Goal: Task Accomplishment & Management: Use online tool/utility

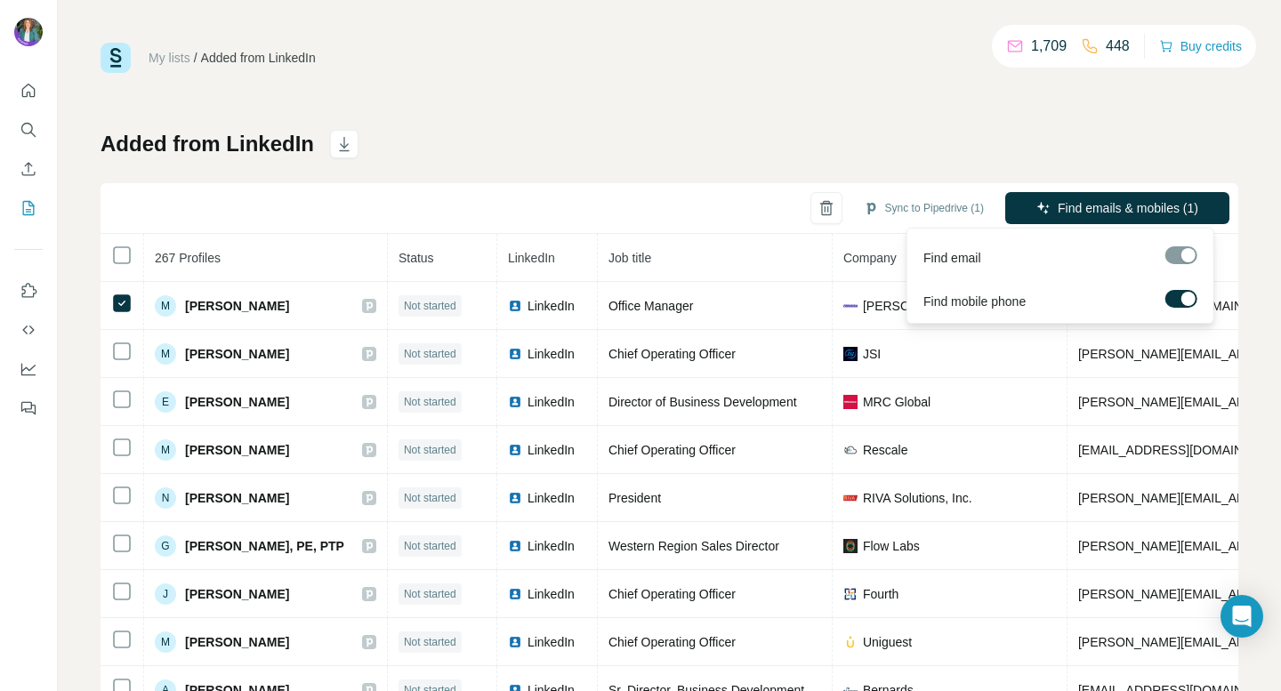
click at [1177, 294] on label at bounding box center [1181, 299] width 32 height 18
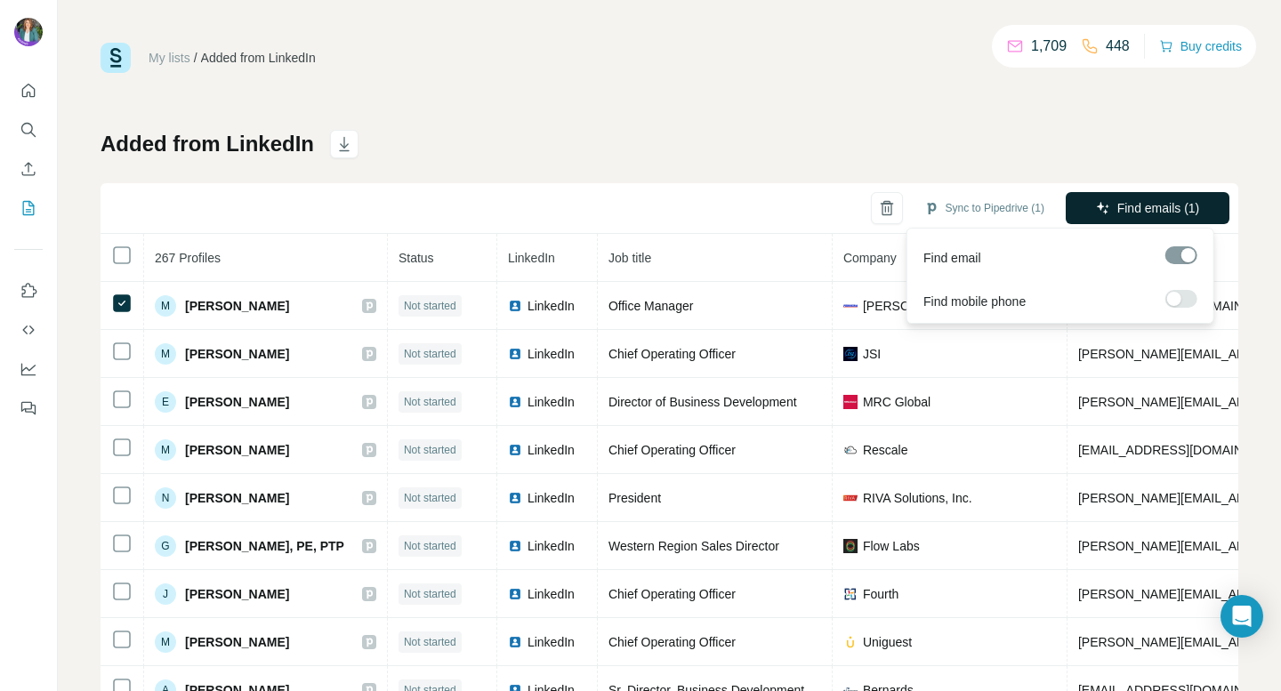
click at [1166, 198] on button "Find emails (1)" at bounding box center [1148, 208] width 164 height 32
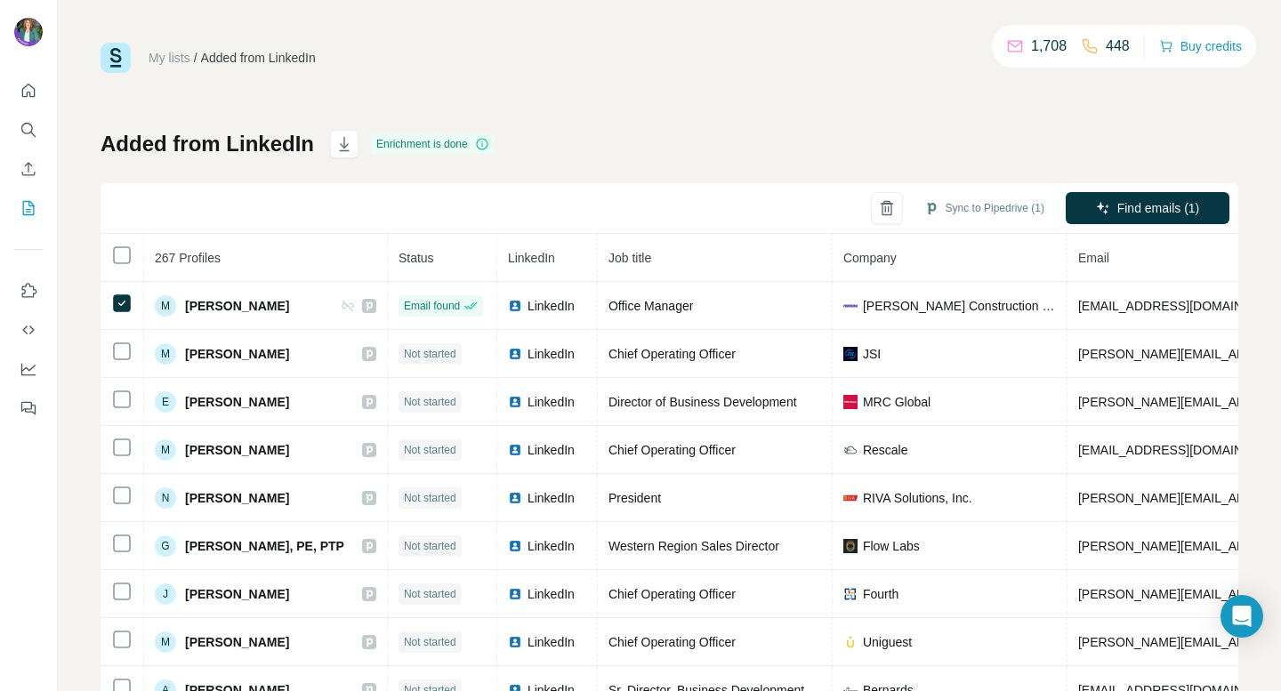
click at [792, 254] on th "Job title" at bounding box center [715, 258] width 235 height 48
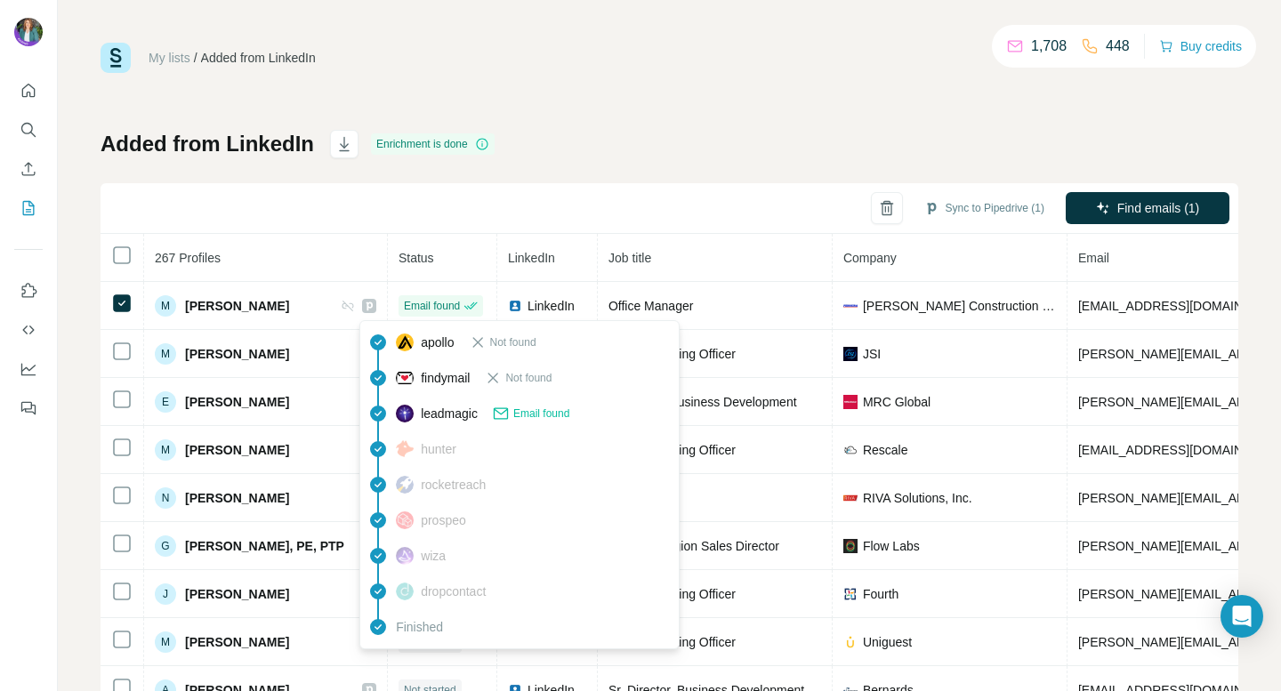
click at [510, 414] on icon at bounding box center [501, 414] width 18 height 18
click at [382, 446] on icon at bounding box center [378, 448] width 16 height 16
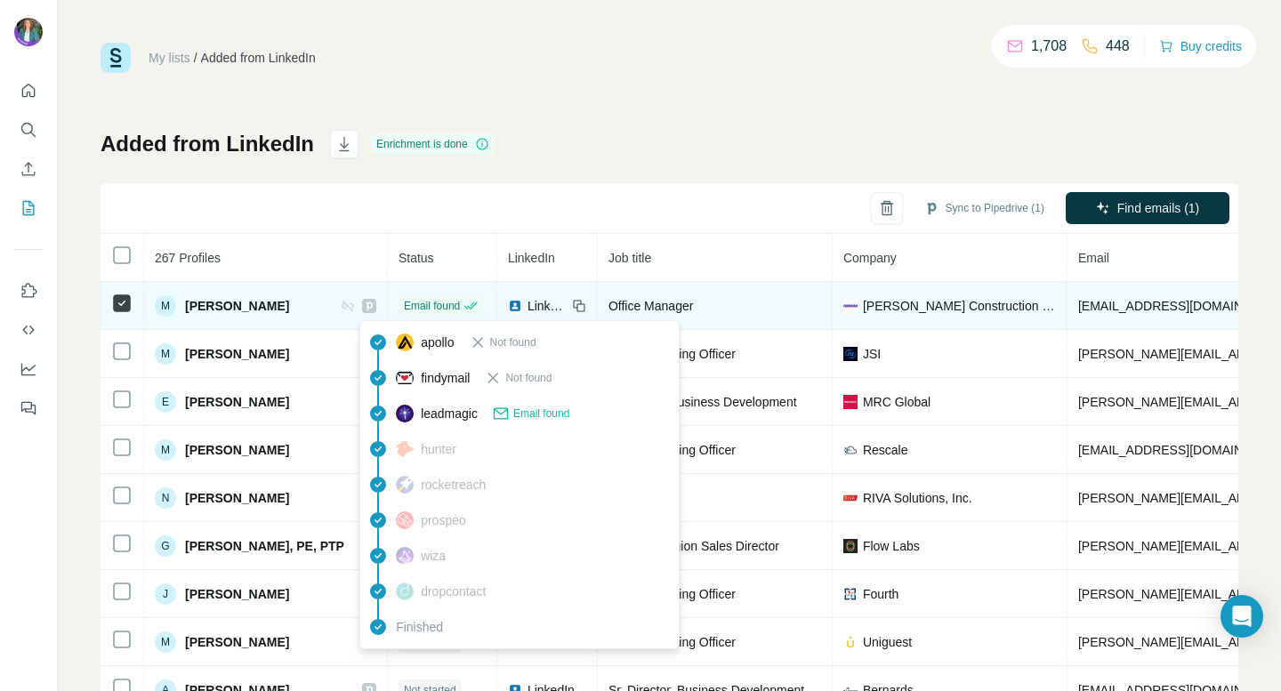
click at [421, 300] on span "Email found" at bounding box center [432, 306] width 56 height 16
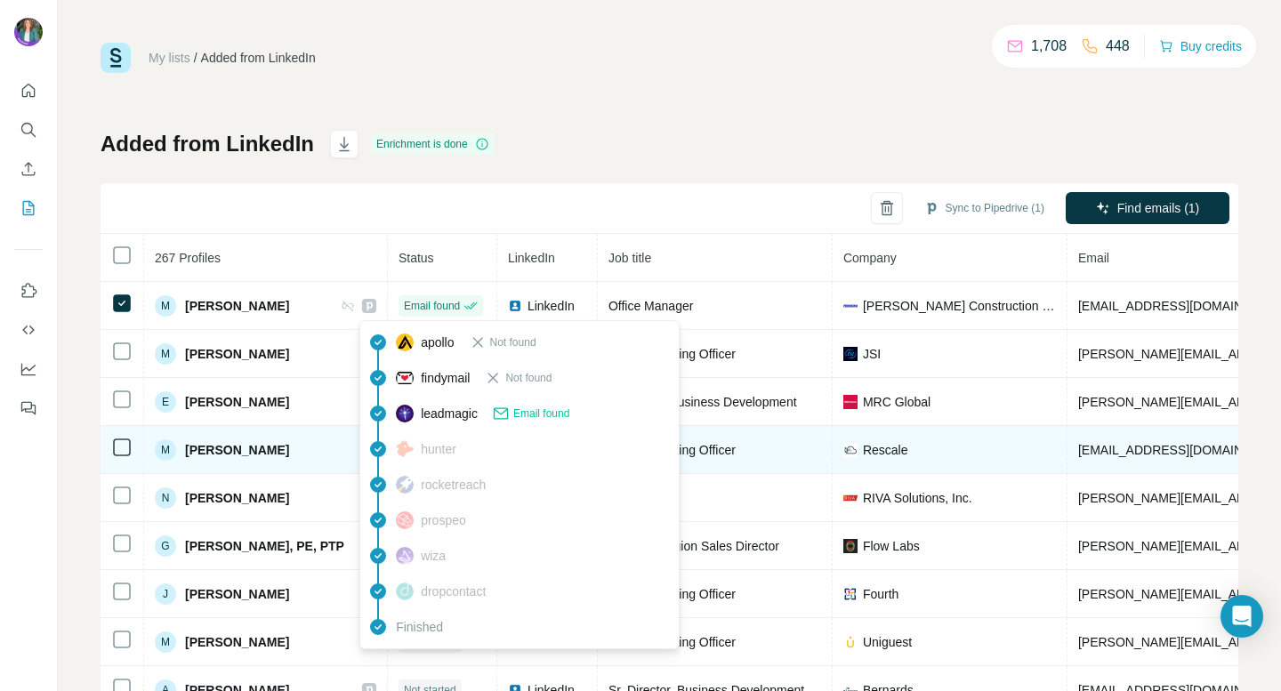
click at [436, 443] on span "hunter" at bounding box center [439, 449] width 36 height 18
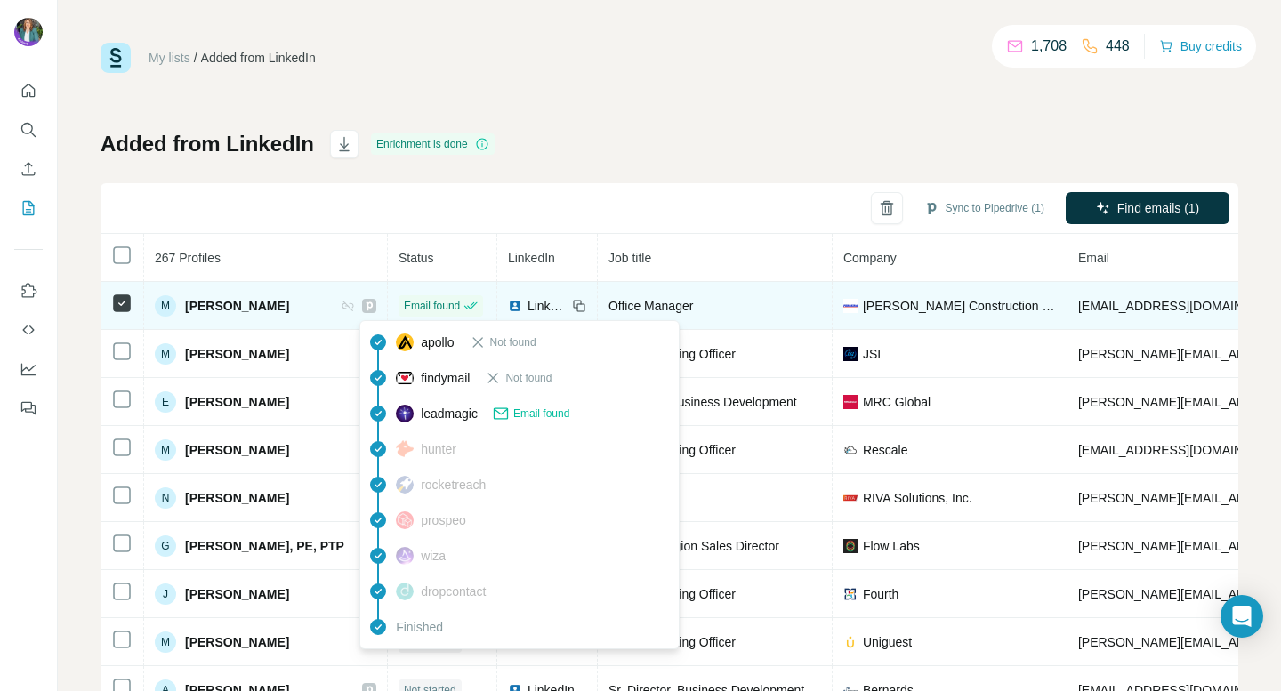
click at [463, 301] on icon at bounding box center [470, 306] width 14 height 14
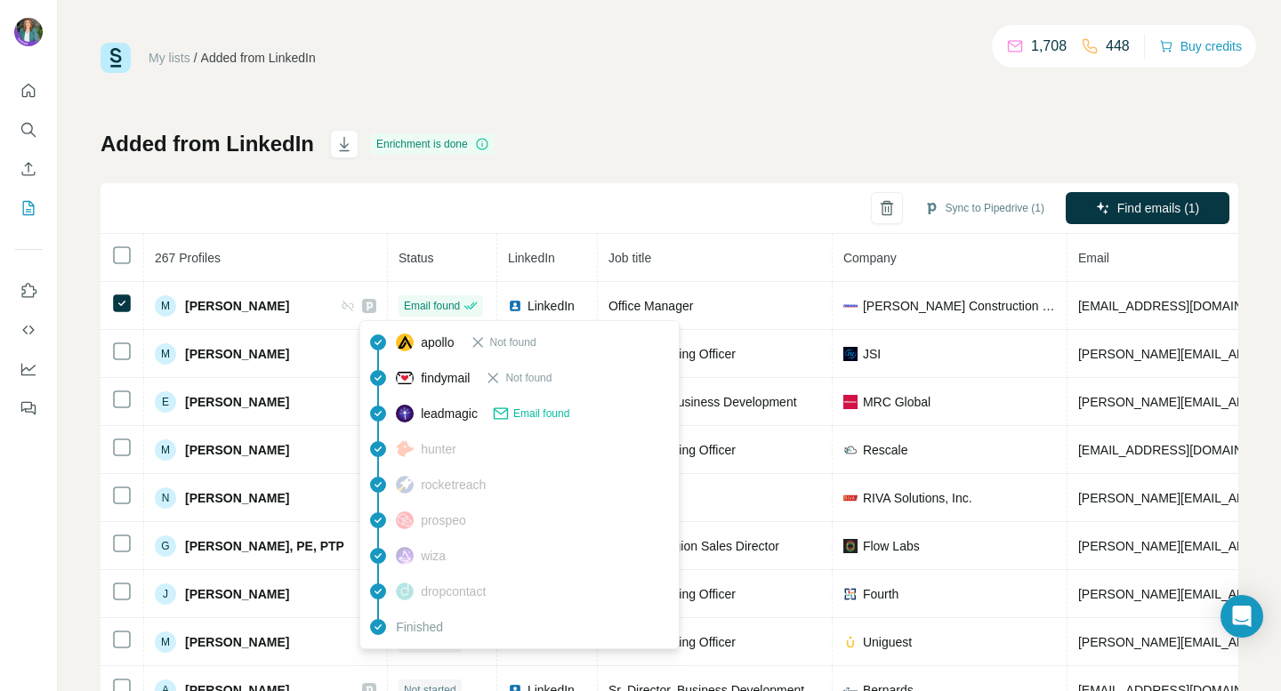
click at [704, 186] on div "Sync to Pipedrive (1) Find emails (1)" at bounding box center [670, 208] width 1138 height 51
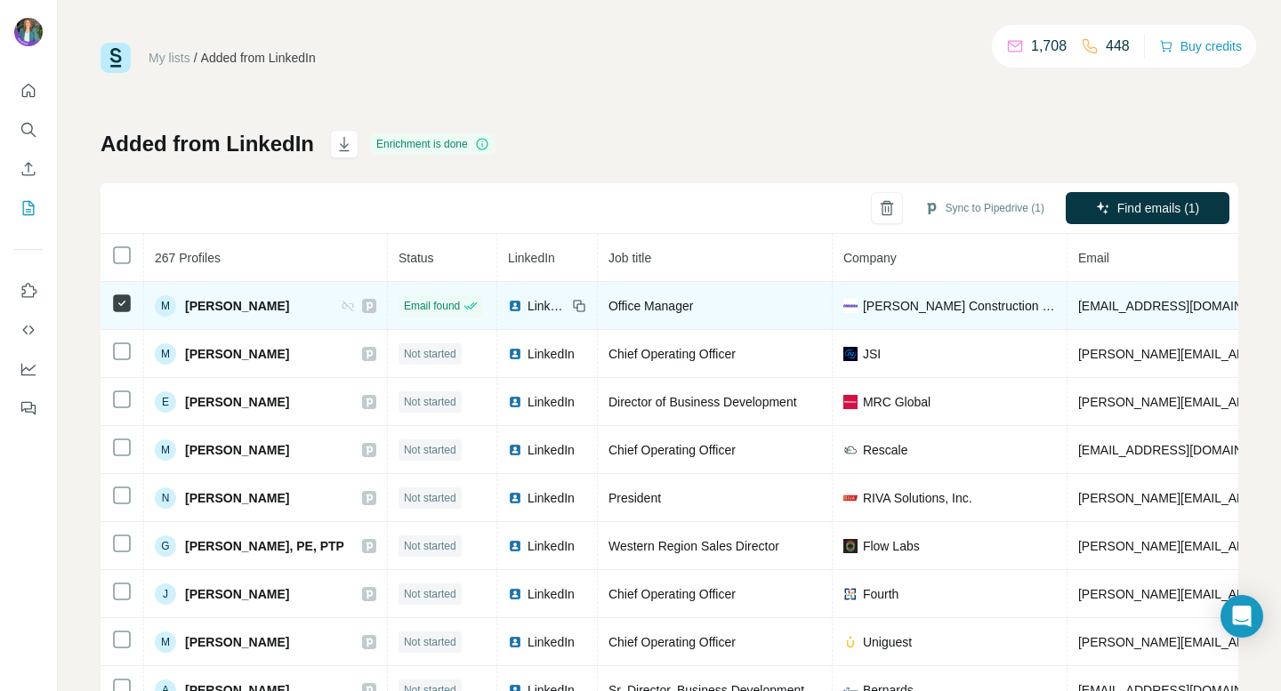
drag, startPoint x: 1074, startPoint y: 310, endPoint x: 1090, endPoint y: 306, distance: 17.3
click at [1090, 306] on span "[EMAIL_ADDRESS][DOMAIN_NAME]" at bounding box center [1183, 306] width 211 height 14
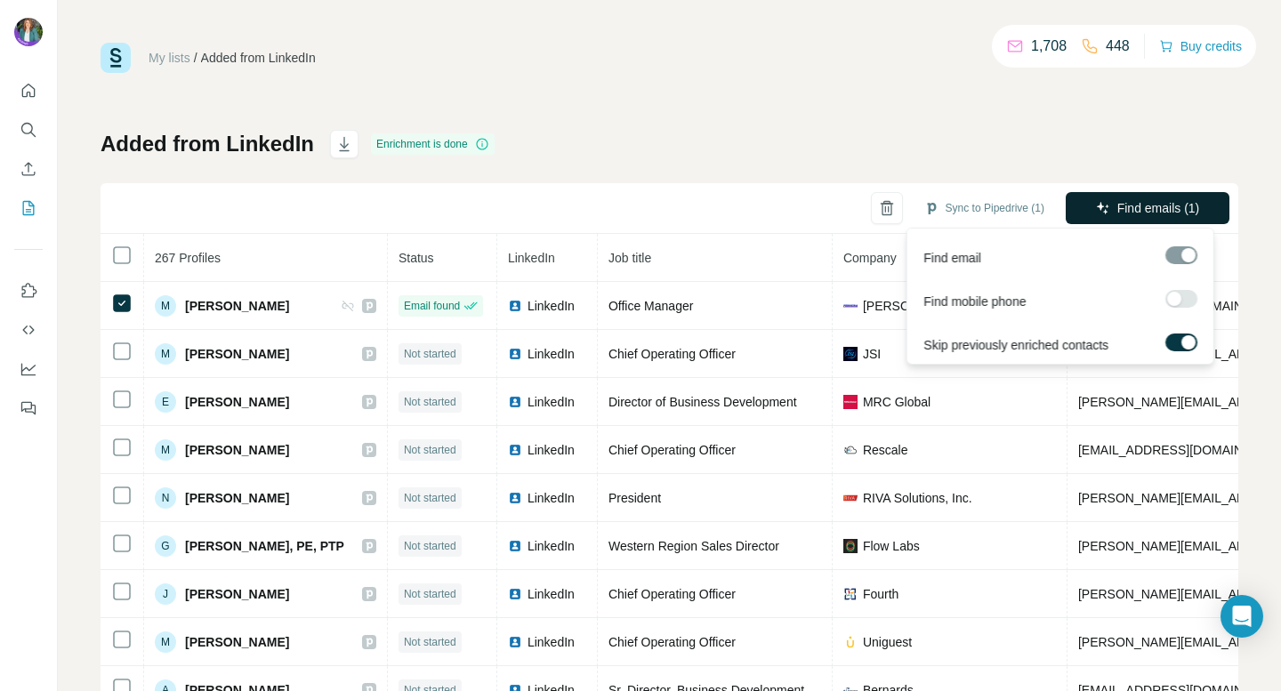
click at [1161, 207] on span "Find emails (1)" at bounding box center [1158, 208] width 83 height 18
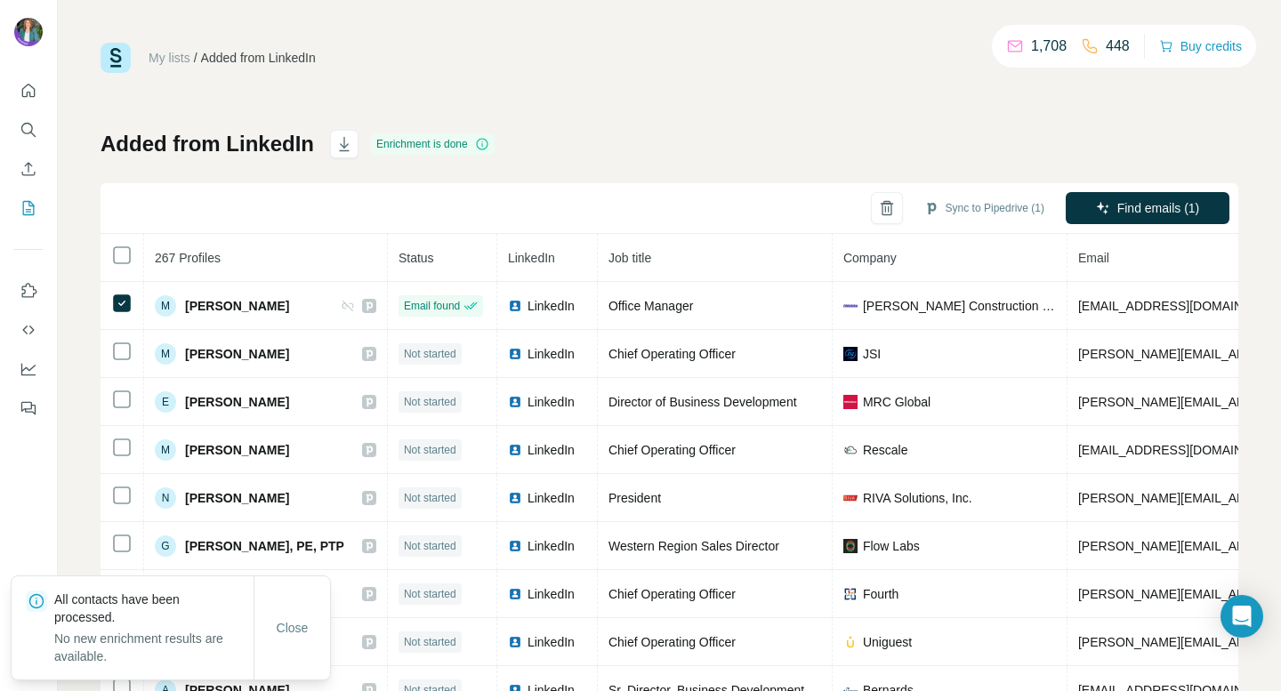
click at [950, 130] on div "Added from LinkedIn Enrichment is done Sync to Pipedrive (1) Find emails (1) 26…" at bounding box center [670, 417] width 1138 height 574
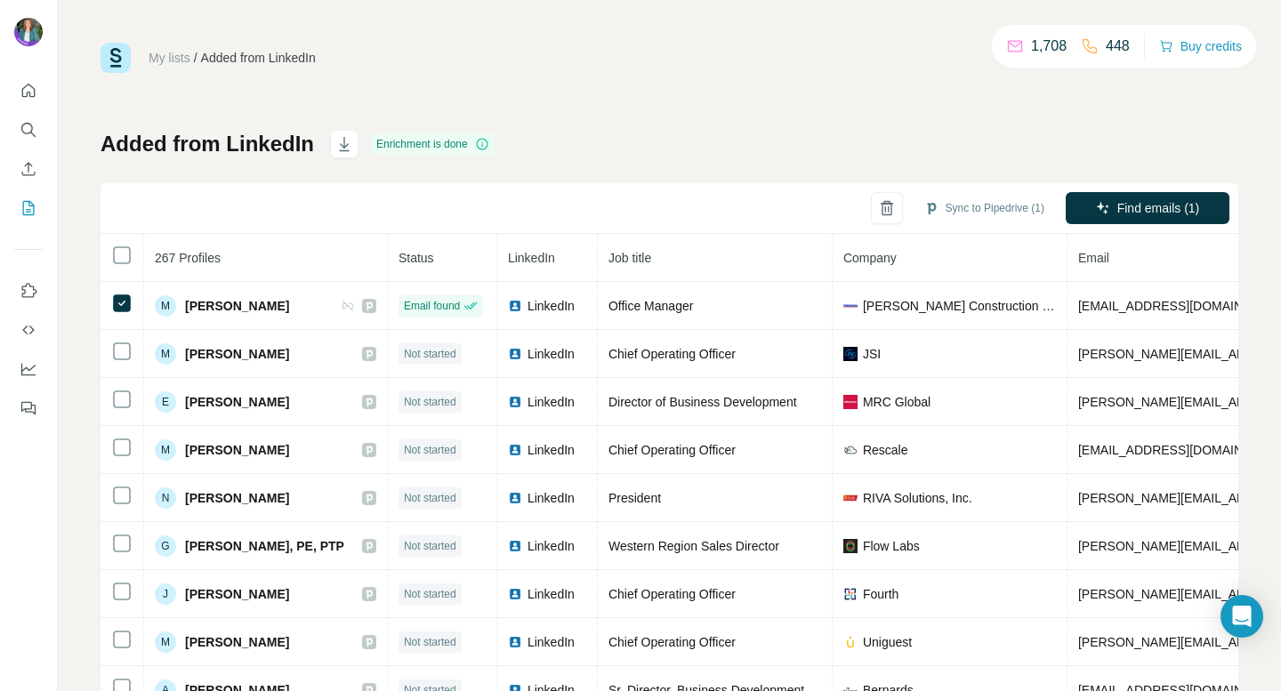
click at [599, 119] on div "My lists / Added from LinkedIn 1,708 448 Buy credits Added from LinkedIn Enrich…" at bounding box center [670, 373] width 1138 height 661
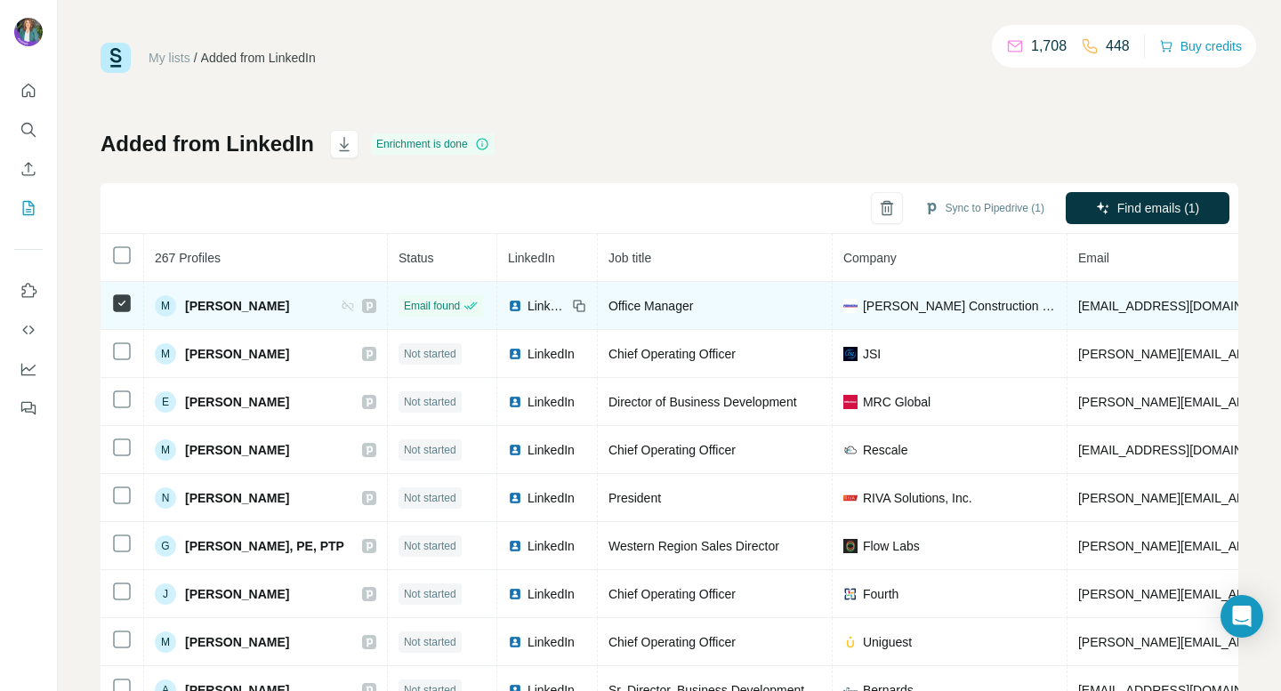
click at [1099, 304] on span "[EMAIL_ADDRESS][DOMAIN_NAME]" at bounding box center [1183, 306] width 211 height 14
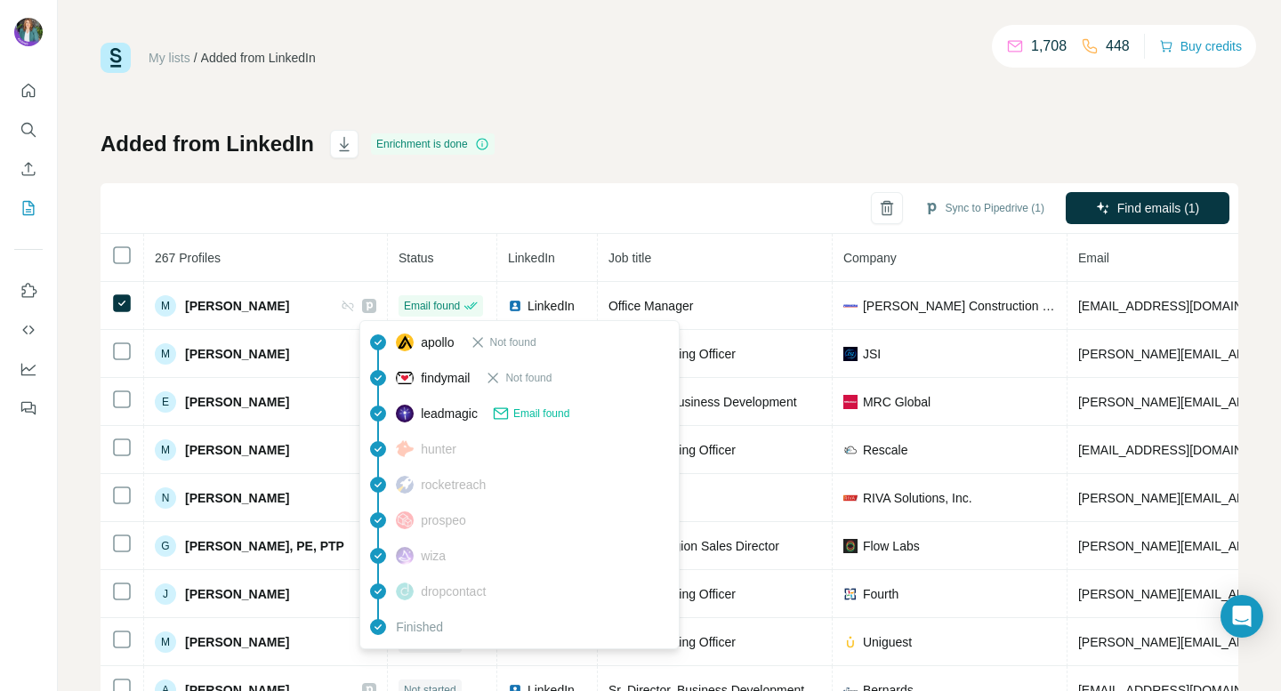
click at [499, 382] on icon at bounding box center [493, 378] width 18 height 18
click at [441, 453] on span "hunter" at bounding box center [439, 449] width 36 height 18
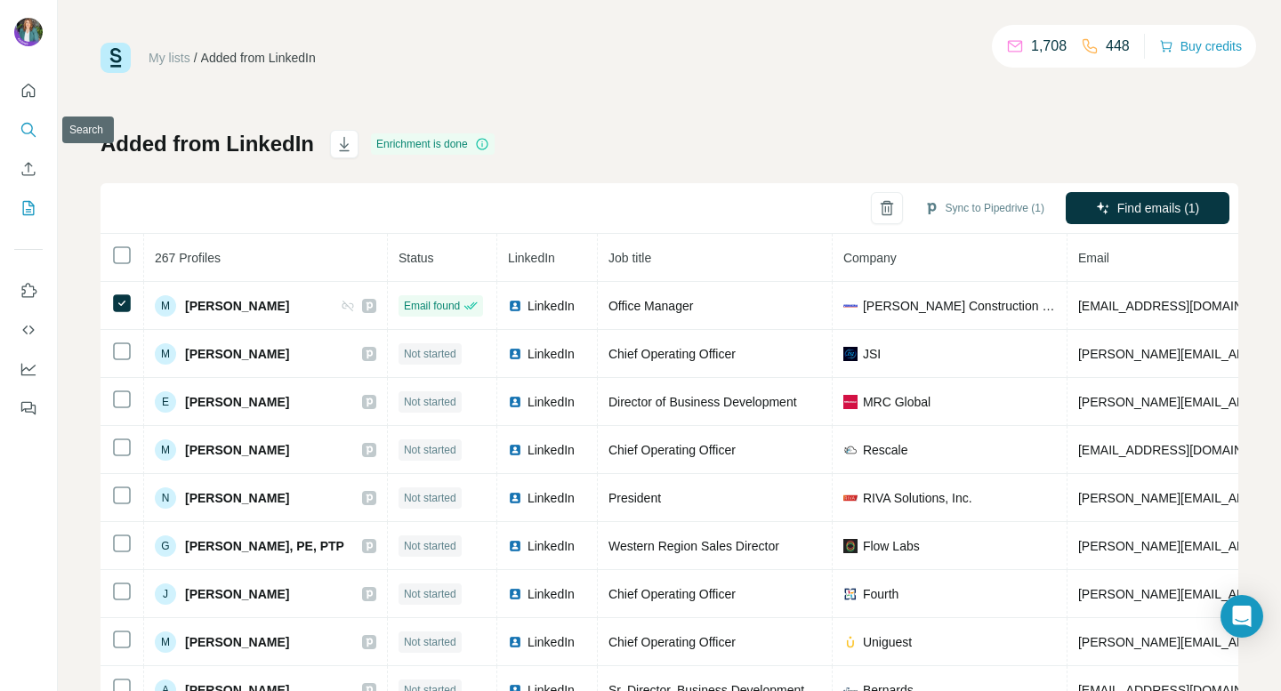
click at [33, 127] on icon "Search" at bounding box center [29, 130] width 18 height 18
click at [26, 127] on icon "Search" at bounding box center [29, 130] width 18 height 18
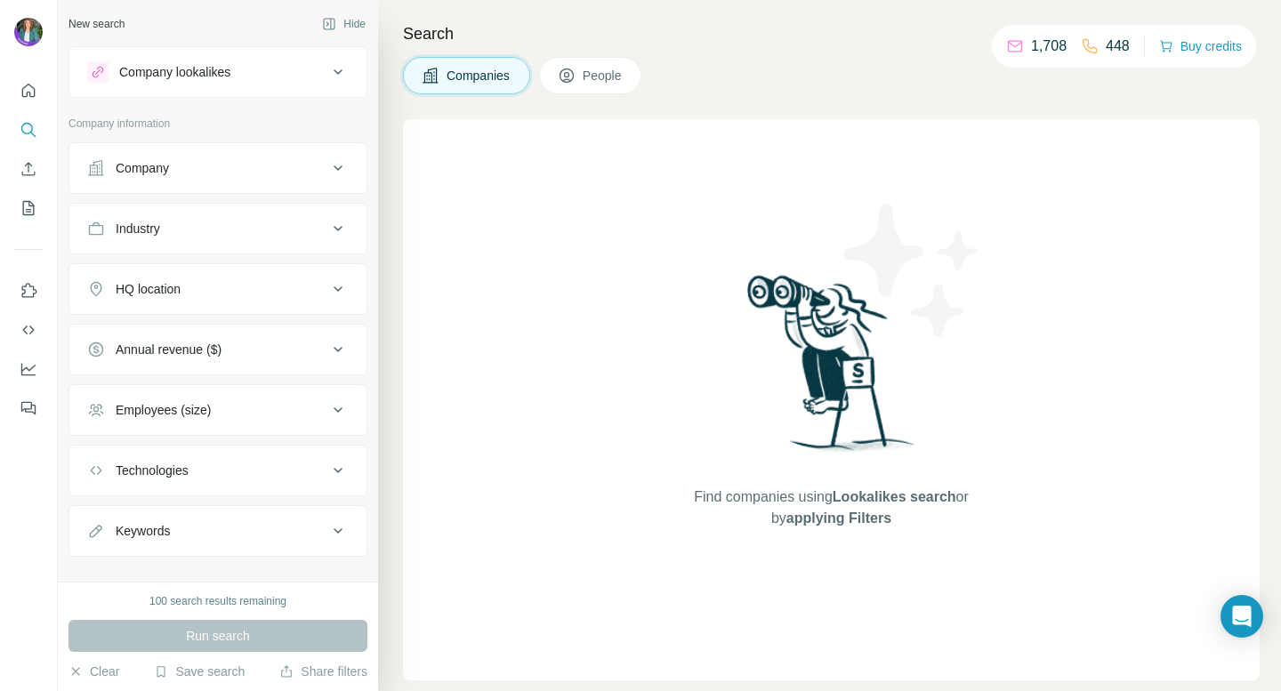
click at [608, 76] on span "People" at bounding box center [603, 76] width 41 height 18
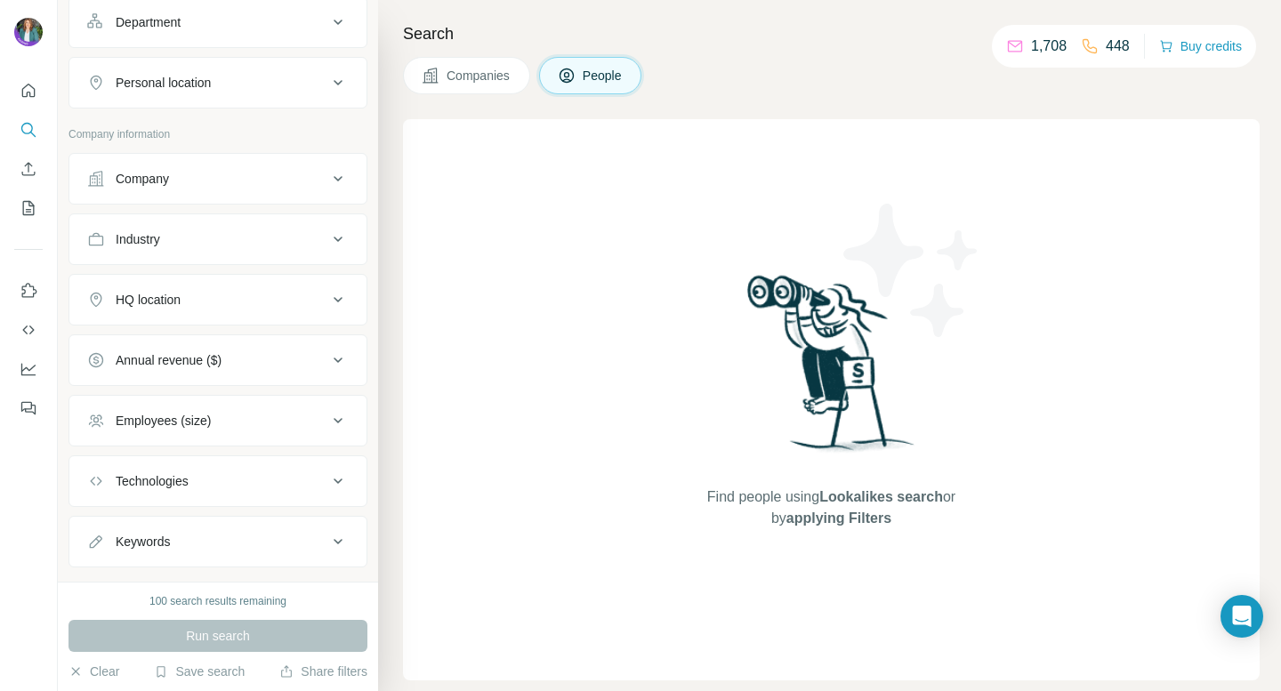
scroll to position [302, 0]
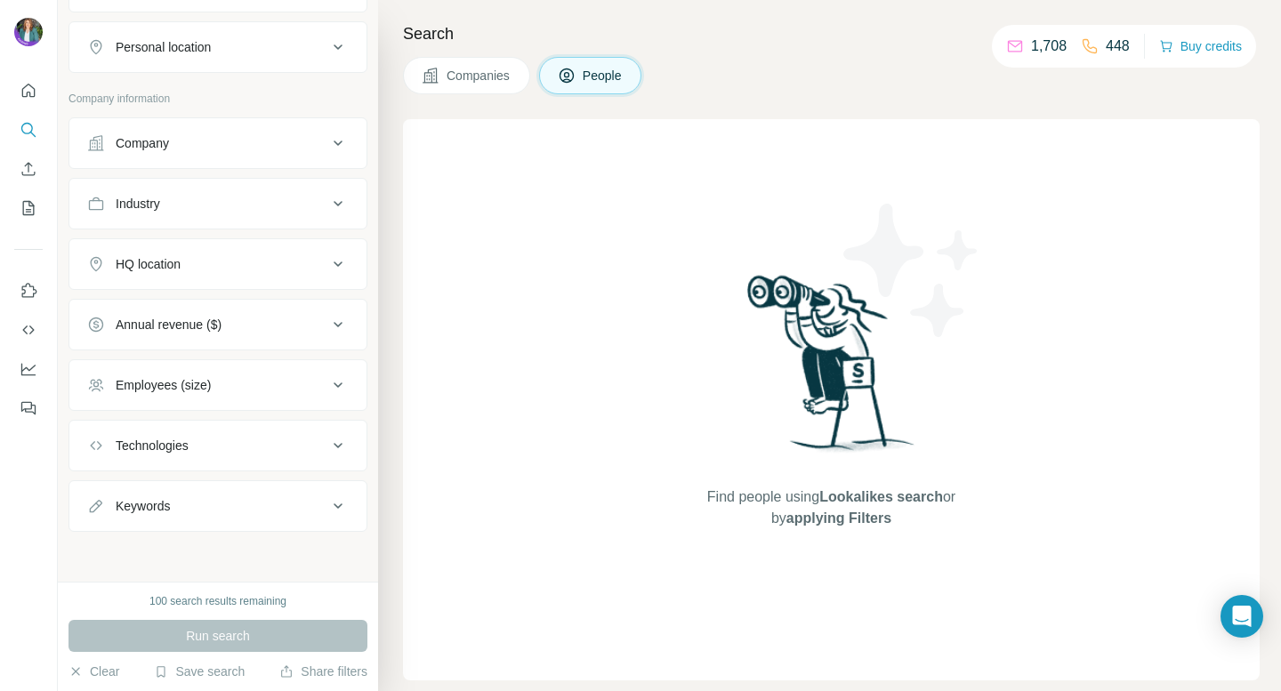
click at [186, 551] on div "New search Hide Company lookalikes Personal information Job title Seniority Dep…" at bounding box center [218, 291] width 320 height 582
click at [28, 201] on icon "My lists" at bounding box center [29, 208] width 12 height 14
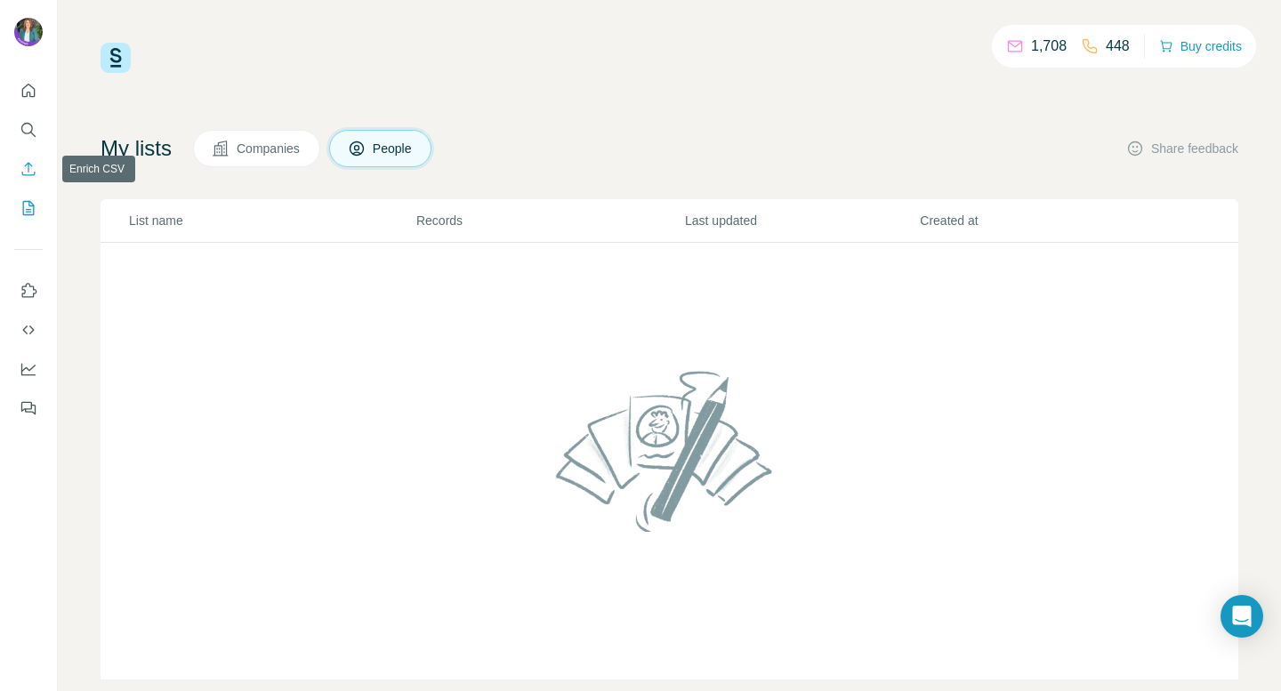
click at [34, 168] on icon "Enrich CSV" at bounding box center [29, 169] width 18 height 18
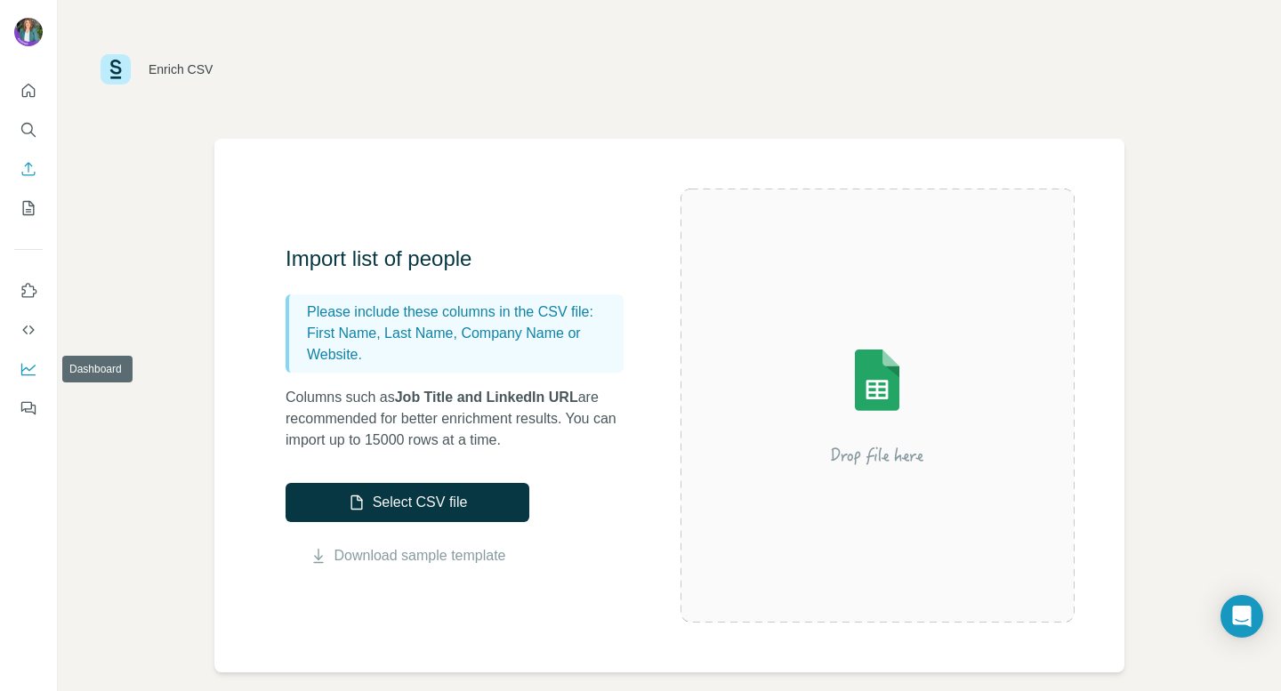
click at [28, 366] on icon "Dashboard" at bounding box center [29, 369] width 18 height 18
click at [28, 132] on icon "Search" at bounding box center [29, 130] width 18 height 18
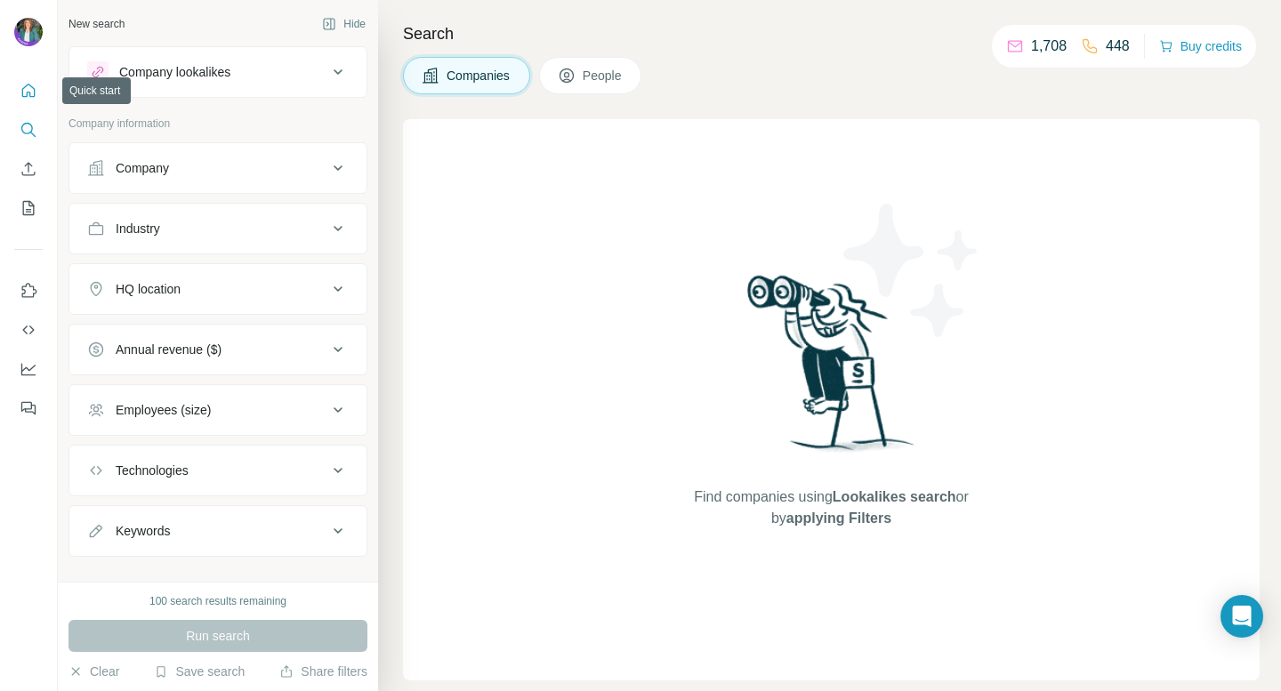
click at [30, 91] on icon "Quick start" at bounding box center [29, 91] width 18 height 18
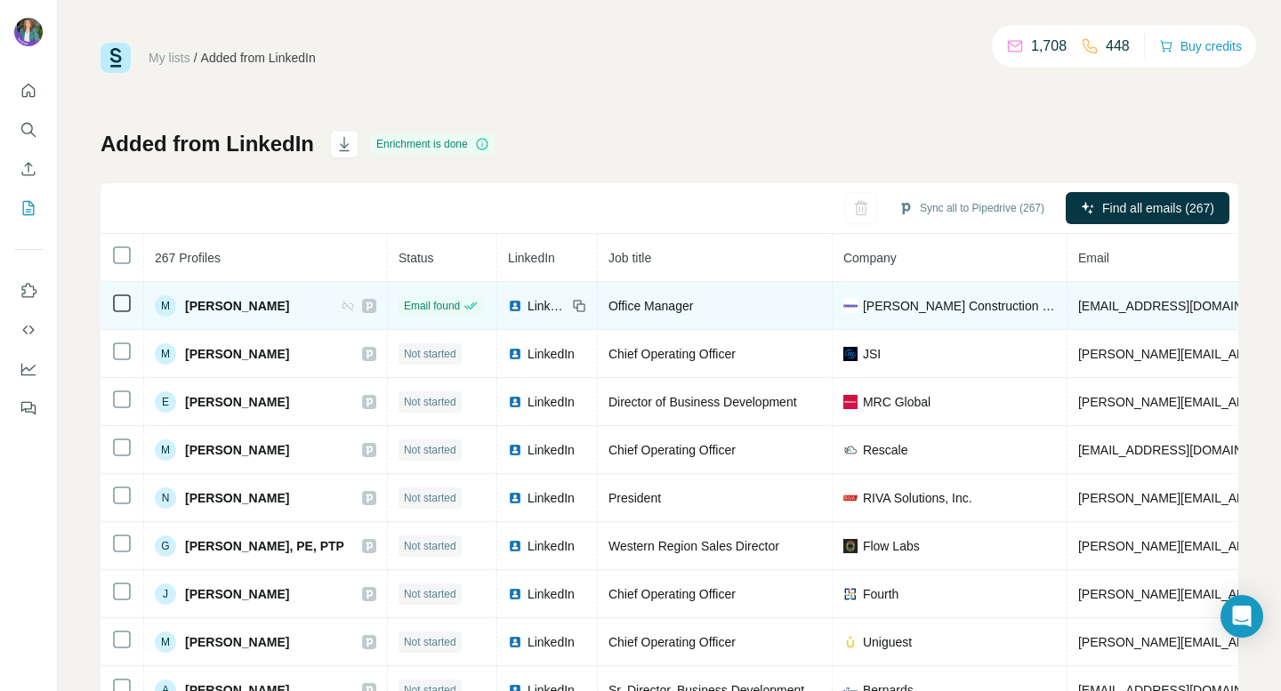
click at [1091, 303] on span "[EMAIL_ADDRESS][DOMAIN_NAME]" at bounding box center [1183, 306] width 211 height 14
click at [245, 307] on span "[PERSON_NAME]" at bounding box center [237, 306] width 104 height 18
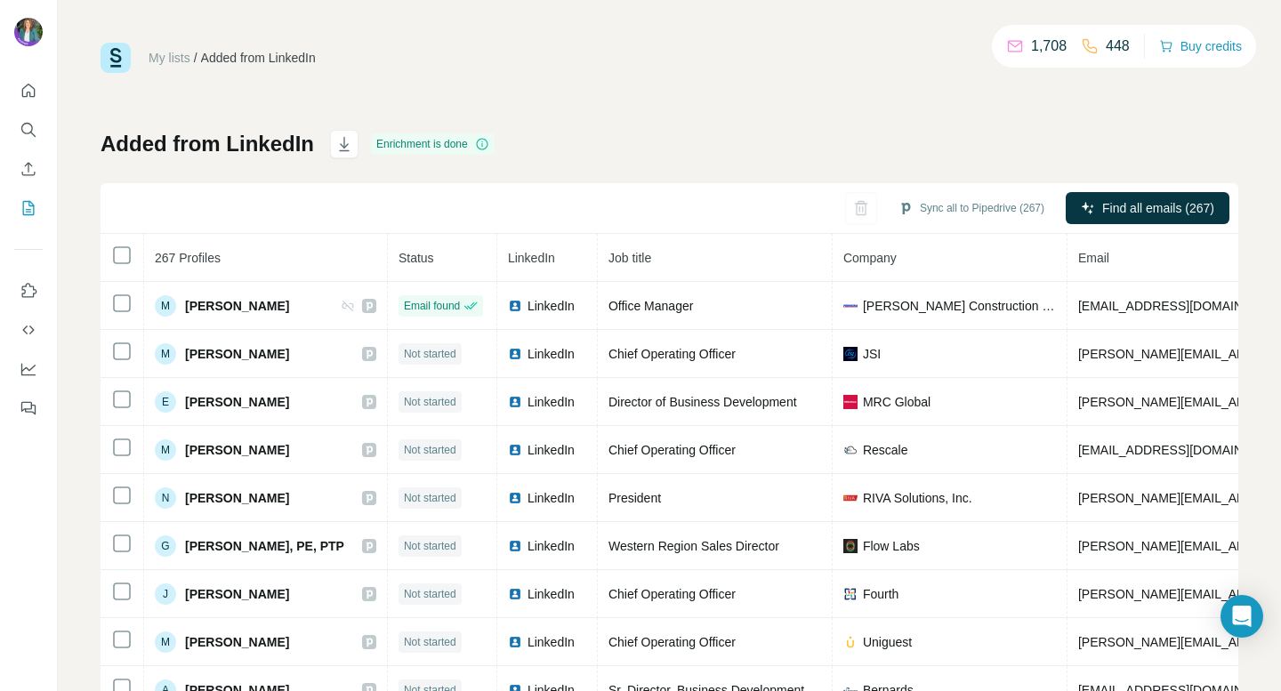
click at [829, 90] on div "My lists / Added from LinkedIn 1,708 448 Buy credits Added from LinkedIn Enrich…" at bounding box center [670, 373] width 1138 height 661
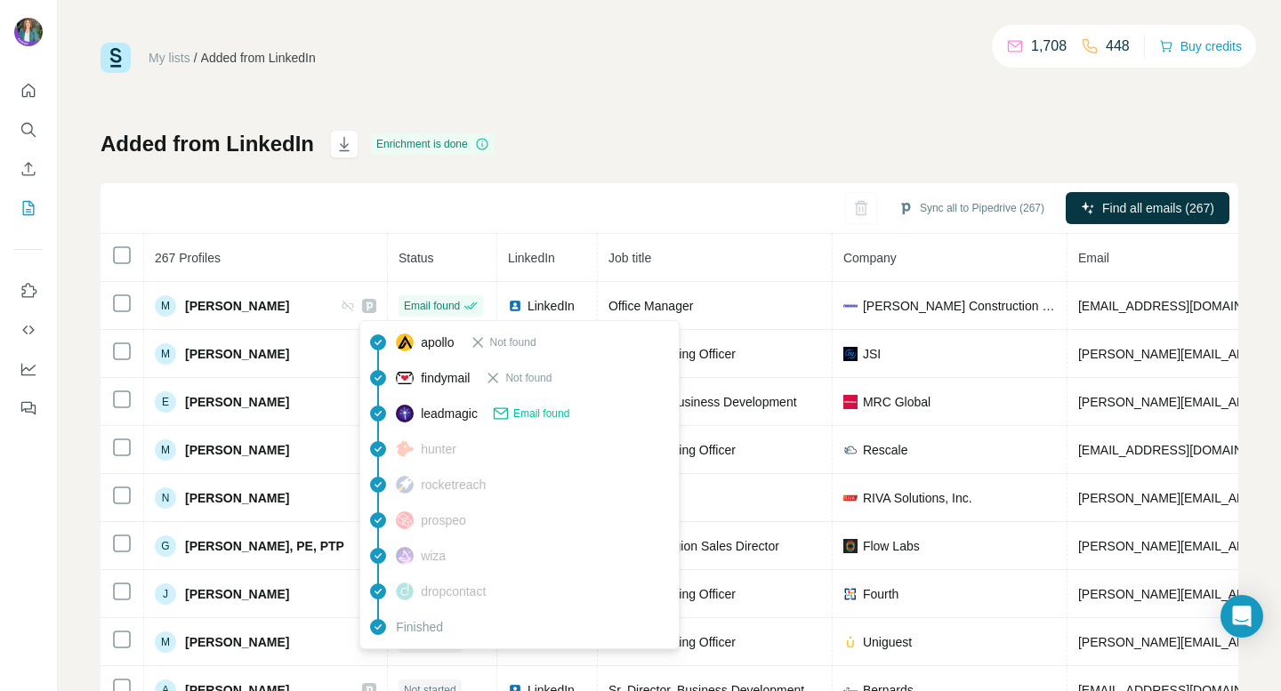
click at [445, 411] on span "leadmagic" at bounding box center [449, 414] width 57 height 18
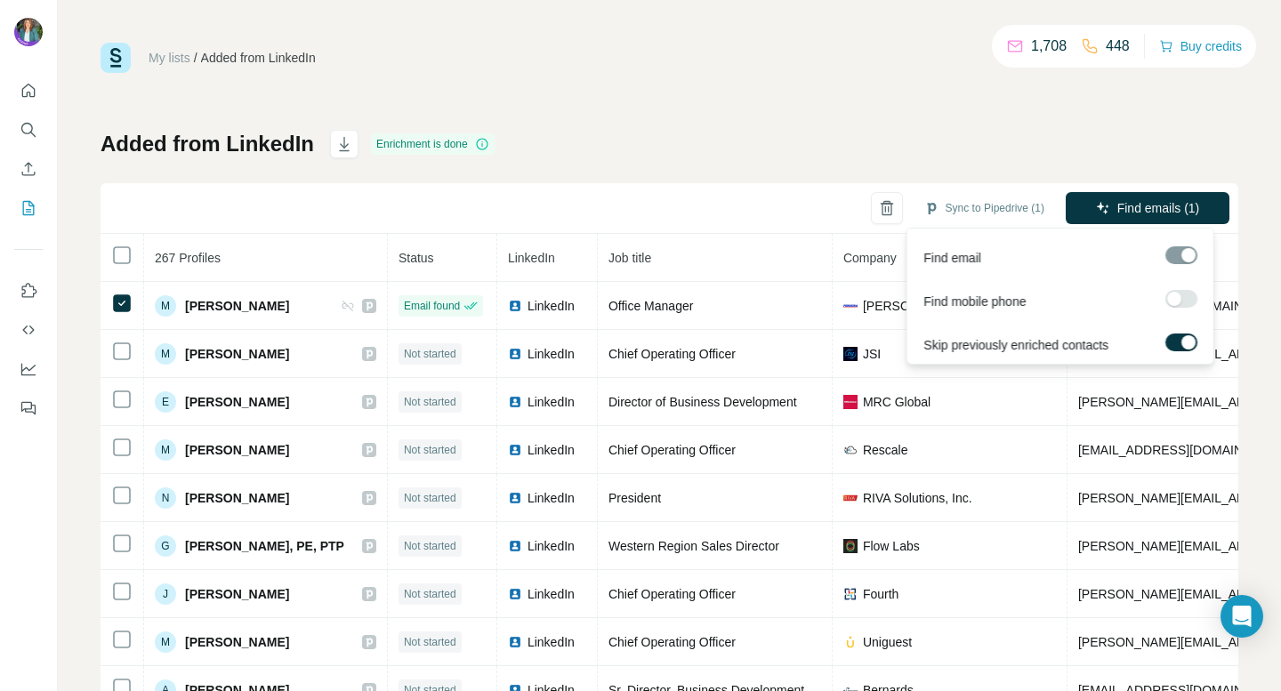
click at [1174, 342] on label at bounding box center [1181, 343] width 32 height 18
click at [1182, 208] on span "Find emails (1)" at bounding box center [1158, 208] width 83 height 18
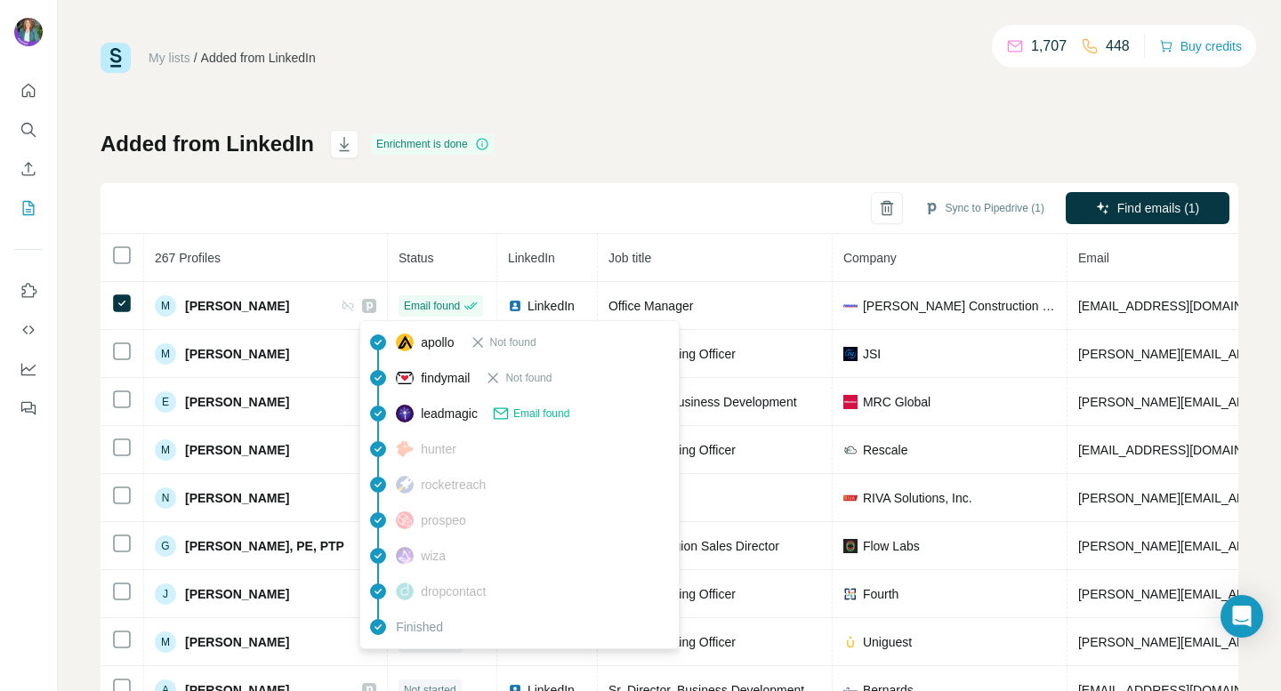
click at [442, 452] on span "hunter" at bounding box center [439, 449] width 36 height 18
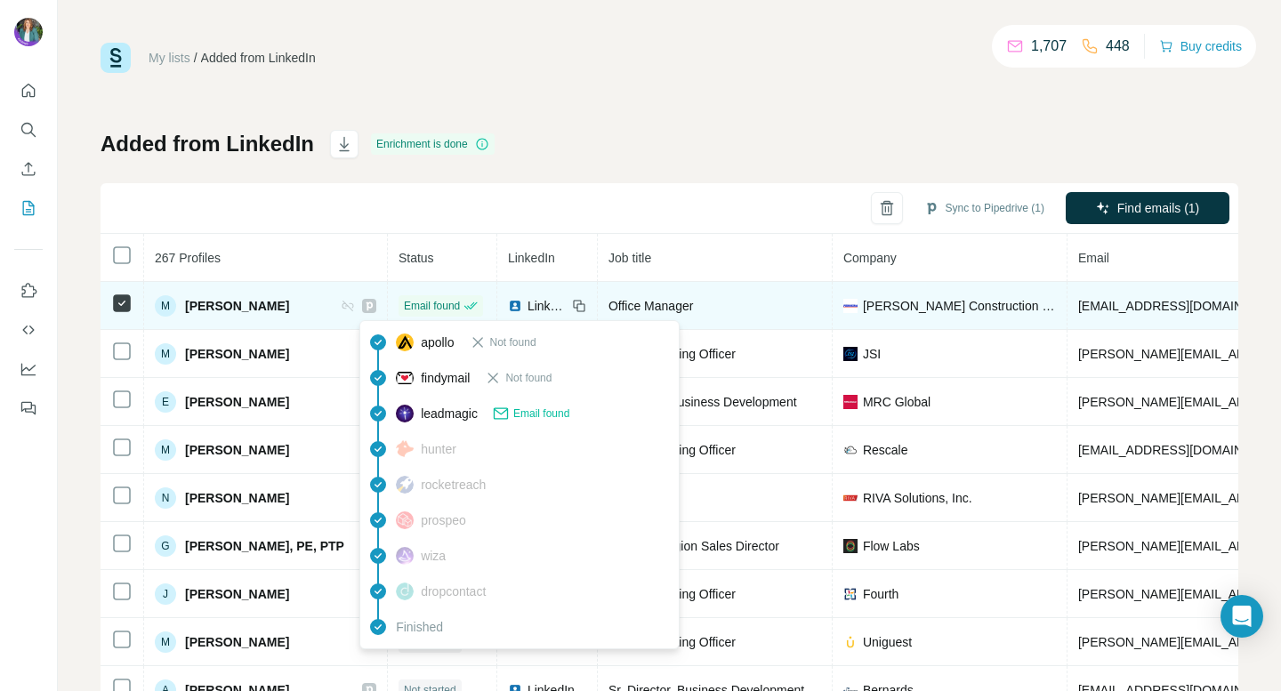
click at [426, 306] on div "Email found" at bounding box center [441, 306] width 74 height 16
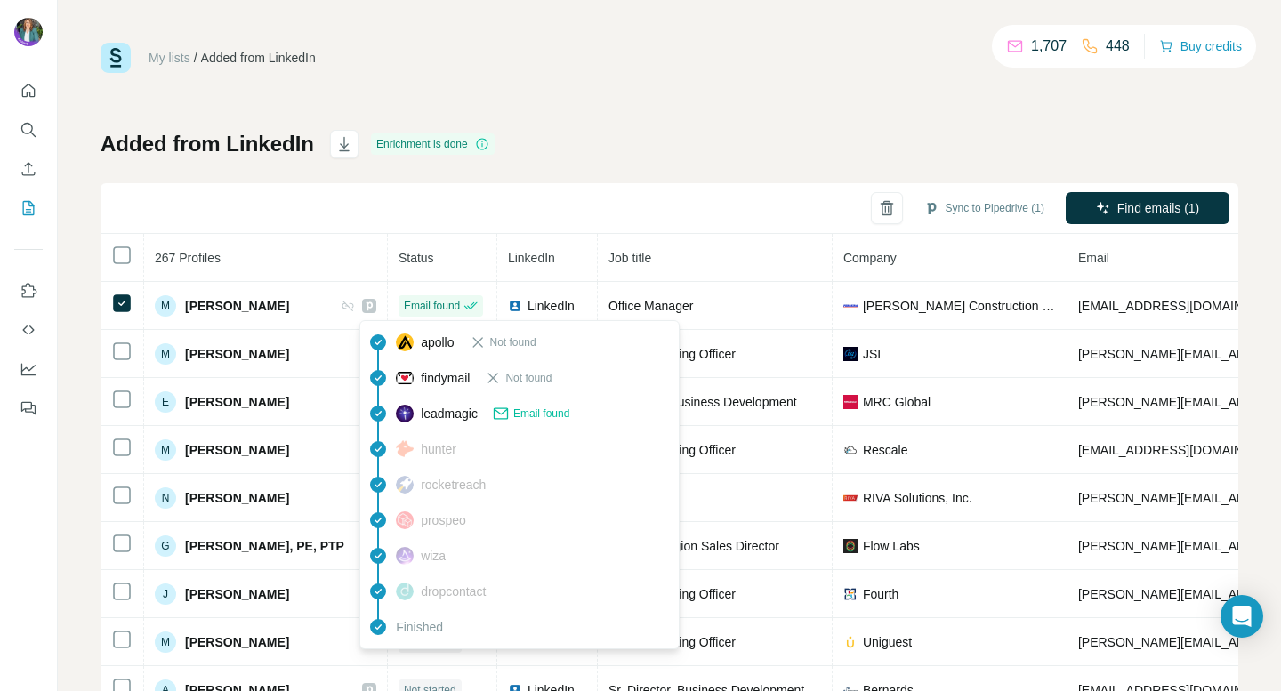
click at [406, 413] on img at bounding box center [405, 414] width 18 height 18
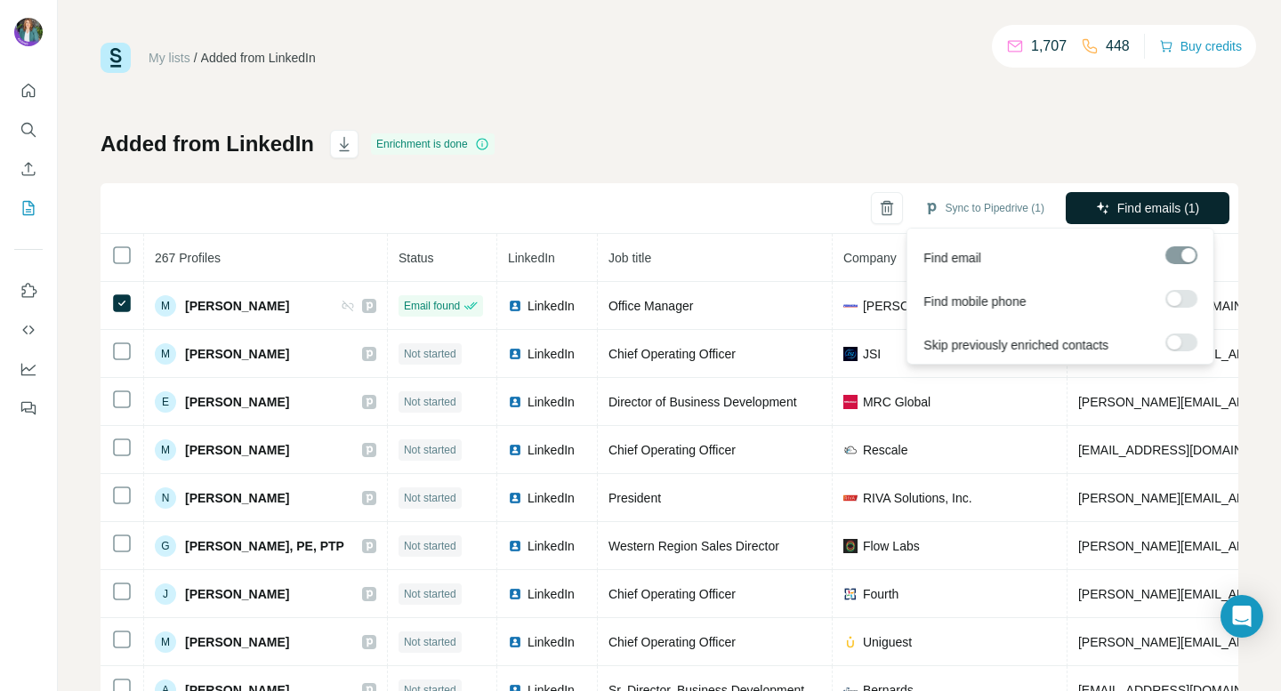
click at [1140, 213] on span "Find emails (1)" at bounding box center [1158, 208] width 83 height 18
click at [1184, 339] on label at bounding box center [1181, 343] width 32 height 18
click at [1142, 209] on span "Find emails (1)" at bounding box center [1158, 208] width 83 height 18
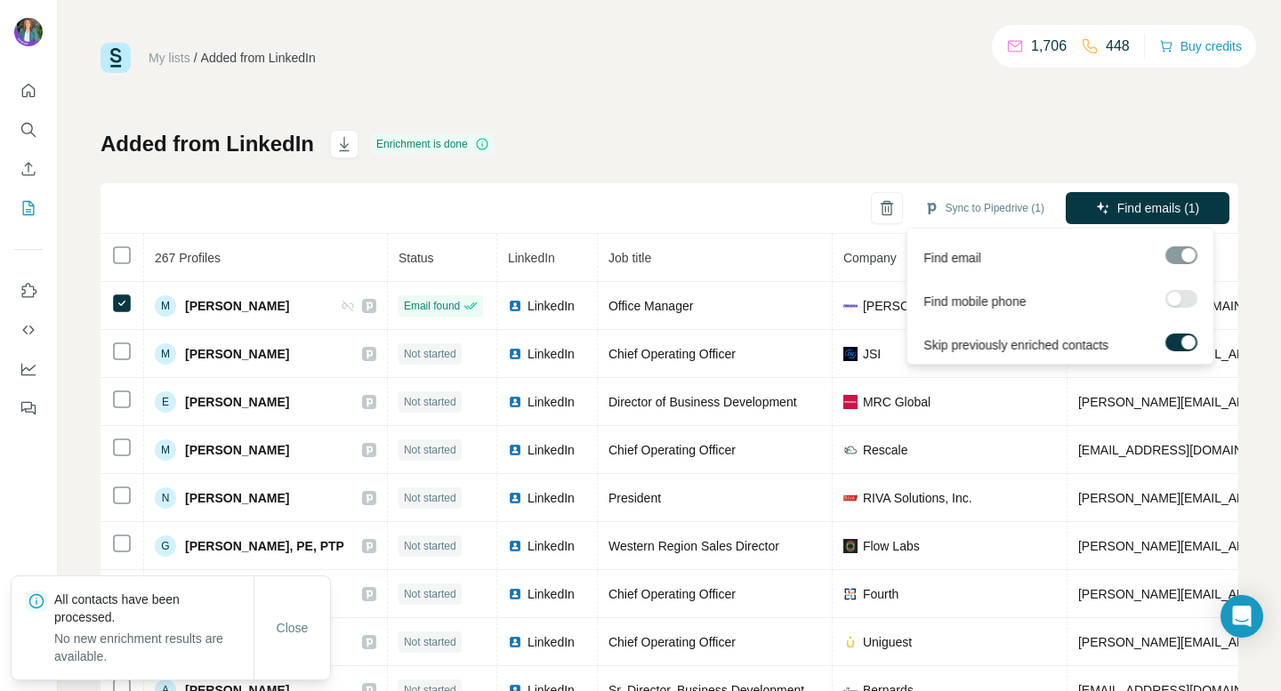
click at [1142, 209] on span "Find emails (1)" at bounding box center [1158, 208] width 83 height 18
click at [1173, 334] on label at bounding box center [1181, 343] width 32 height 18
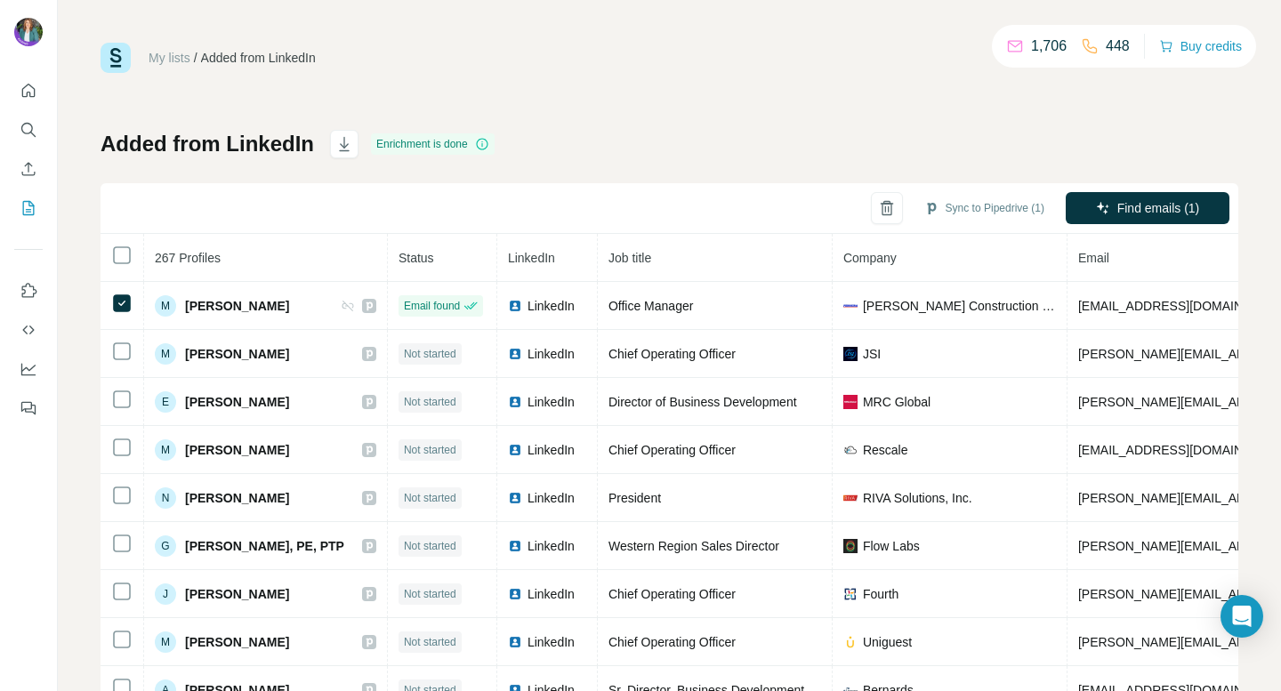
click at [1050, 134] on div "Added from LinkedIn Enrichment is done Sync to Pipedrive (1) Find emails (1) 26…" at bounding box center [670, 417] width 1138 height 574
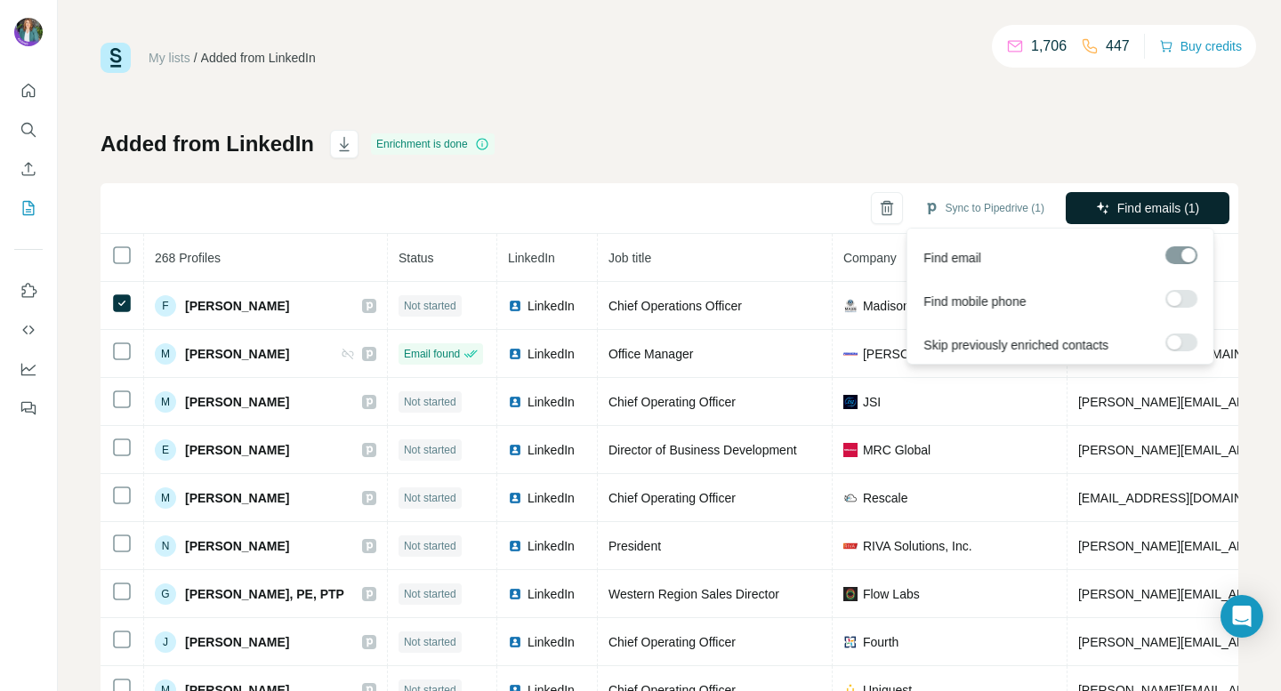
click at [1154, 208] on span "Find emails (1)" at bounding box center [1158, 208] width 83 height 18
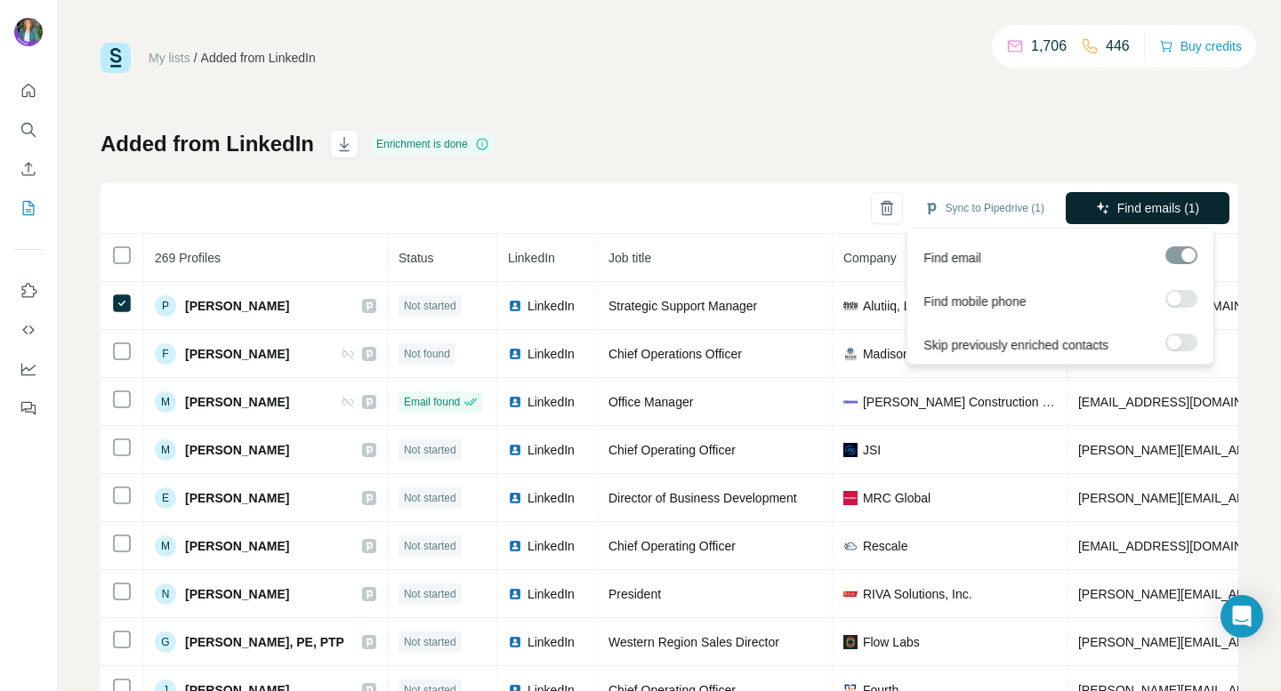
click at [1151, 204] on span "Find emails (1)" at bounding box center [1158, 208] width 83 height 18
